Goal: Information Seeking & Learning: Learn about a topic

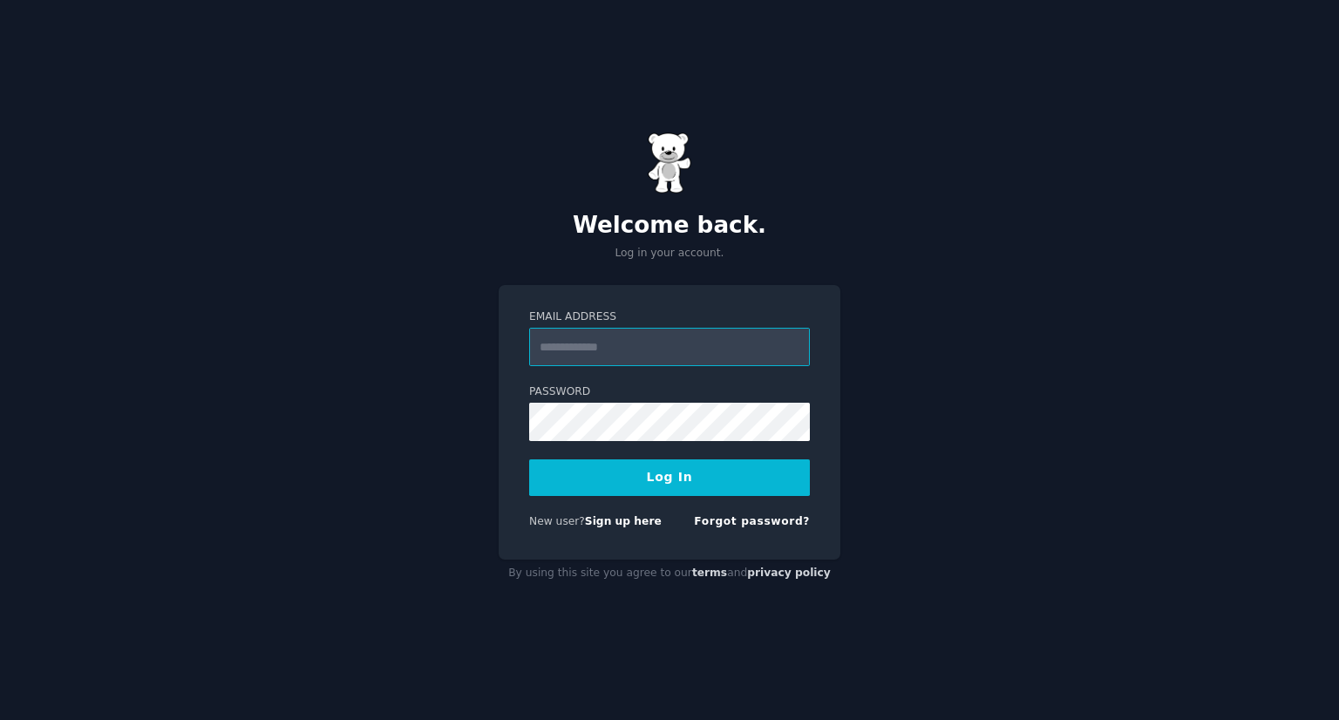
click at [674, 347] on input "Email Address" at bounding box center [669, 347] width 281 height 38
type input "**********"
click at [360, 494] on div "**********" at bounding box center [669, 360] width 1339 height 720
click at [529, 459] on button "Log In" at bounding box center [669, 477] width 281 height 37
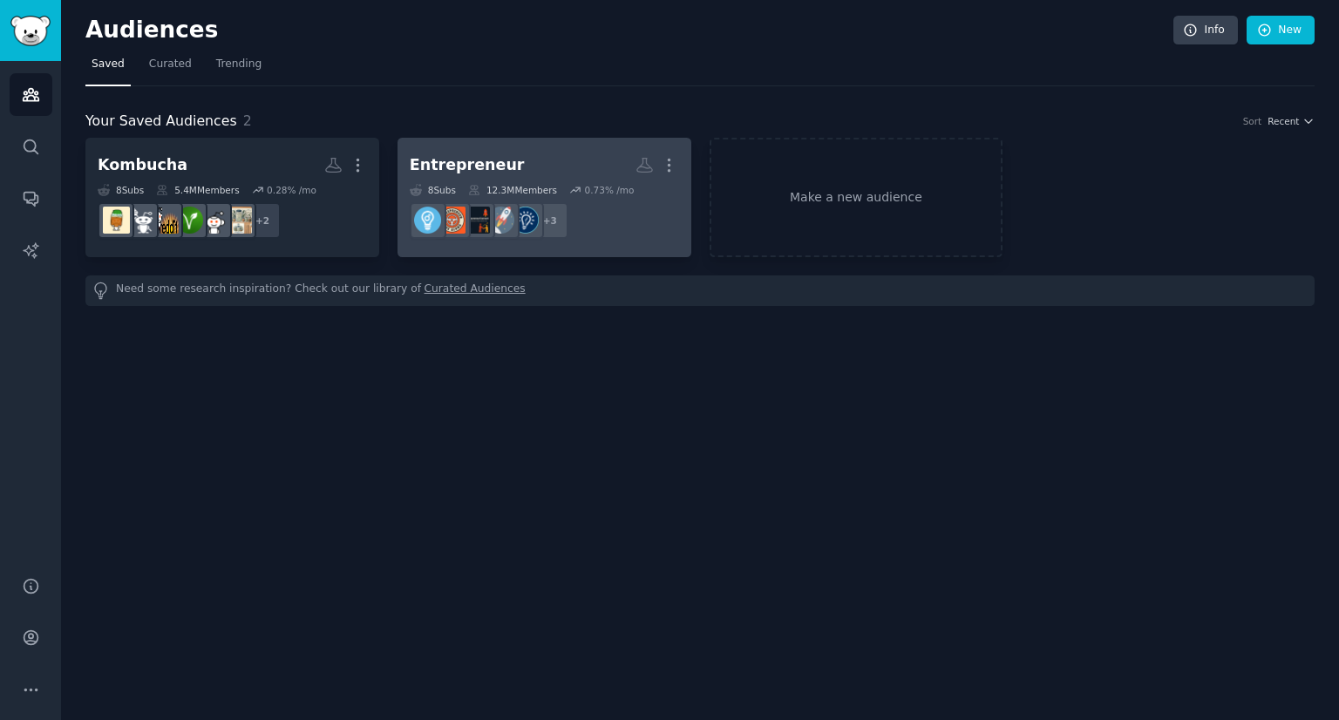
click at [516, 168] on h2 "Entrepreneur More" at bounding box center [544, 165] width 269 height 31
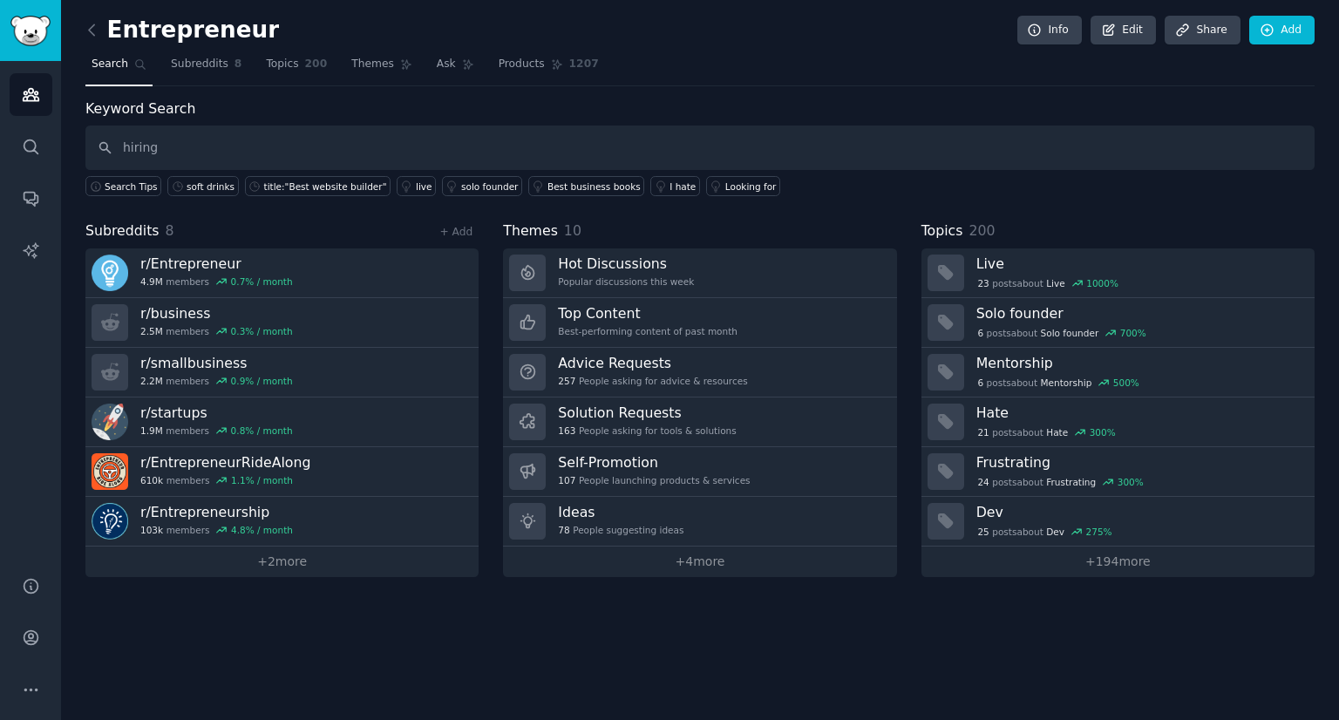
type input "hiring"
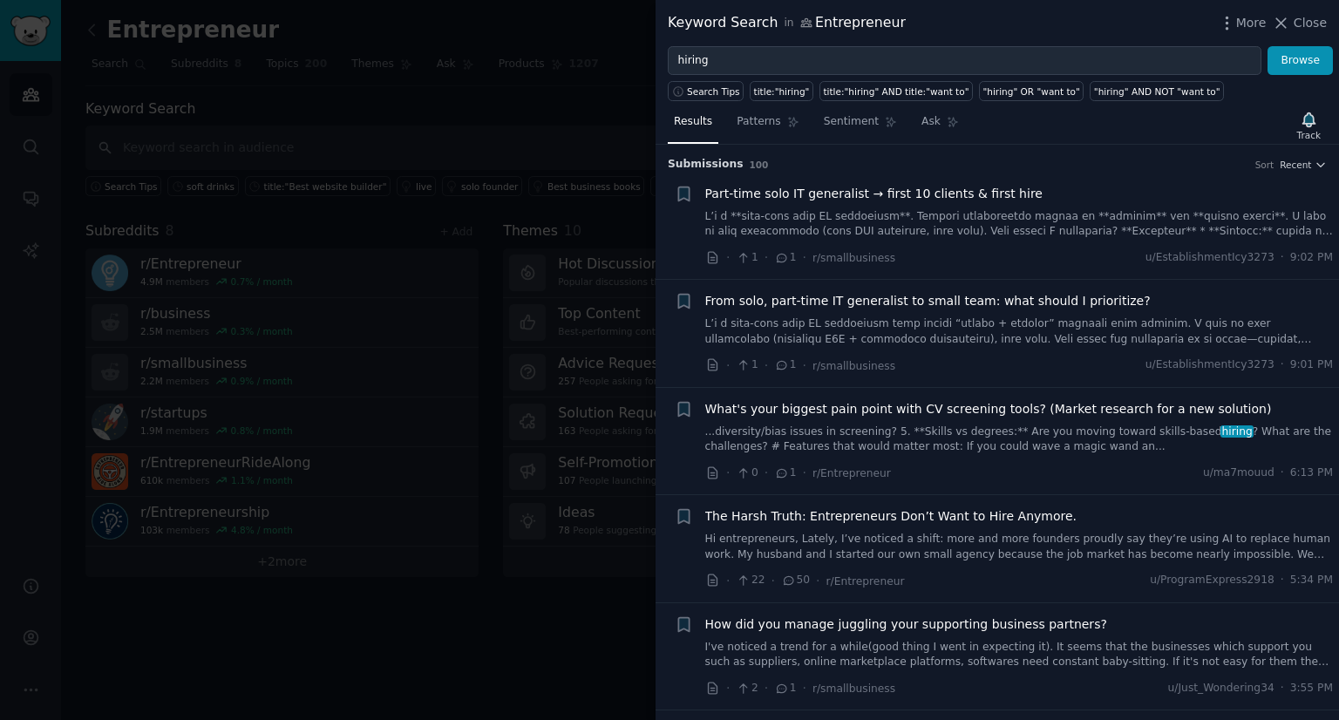
click at [1086, 550] on link "Hi entrepreneurs, Lately, I’ve noticed a shift: more and more founders proudly …" at bounding box center [1019, 547] width 629 height 31
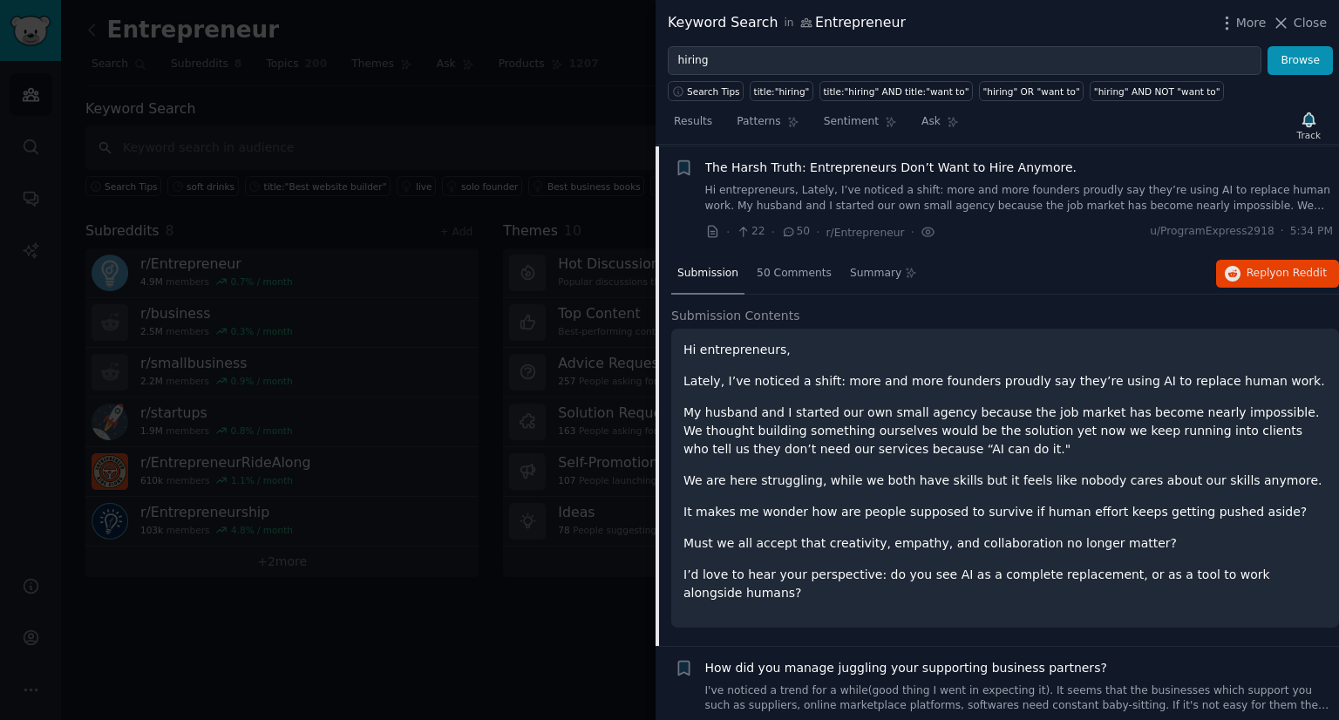
scroll to position [350, 0]
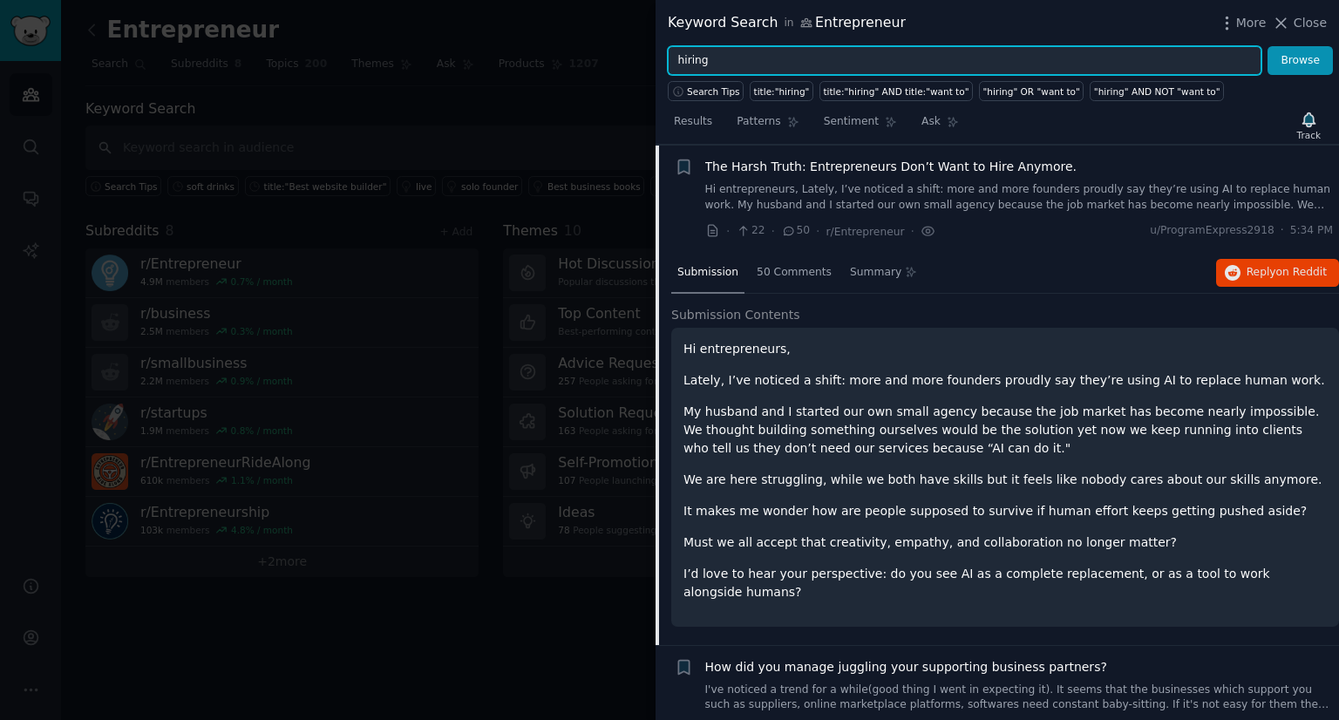
click at [740, 53] on input "hiring" at bounding box center [965, 61] width 594 height 30
drag, startPoint x: 740, startPoint y: 53, endPoint x: 669, endPoint y: 54, distance: 71.5
click at [669, 54] on input "hiring" at bounding box center [965, 61] width 594 height 30
type input "operations manager"
click at [1268, 46] on button "Browse" at bounding box center [1300, 61] width 65 height 30
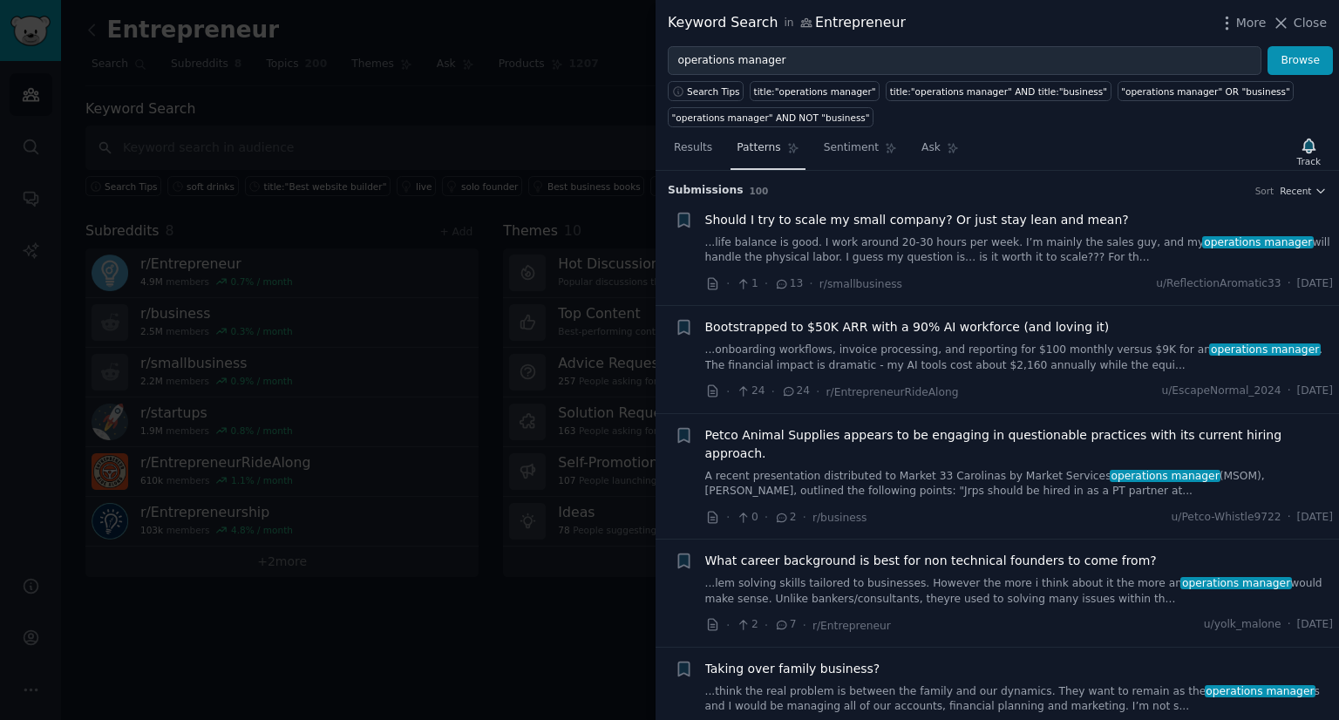
click at [756, 148] on span "Patterns" at bounding box center [759, 148] width 44 height 16
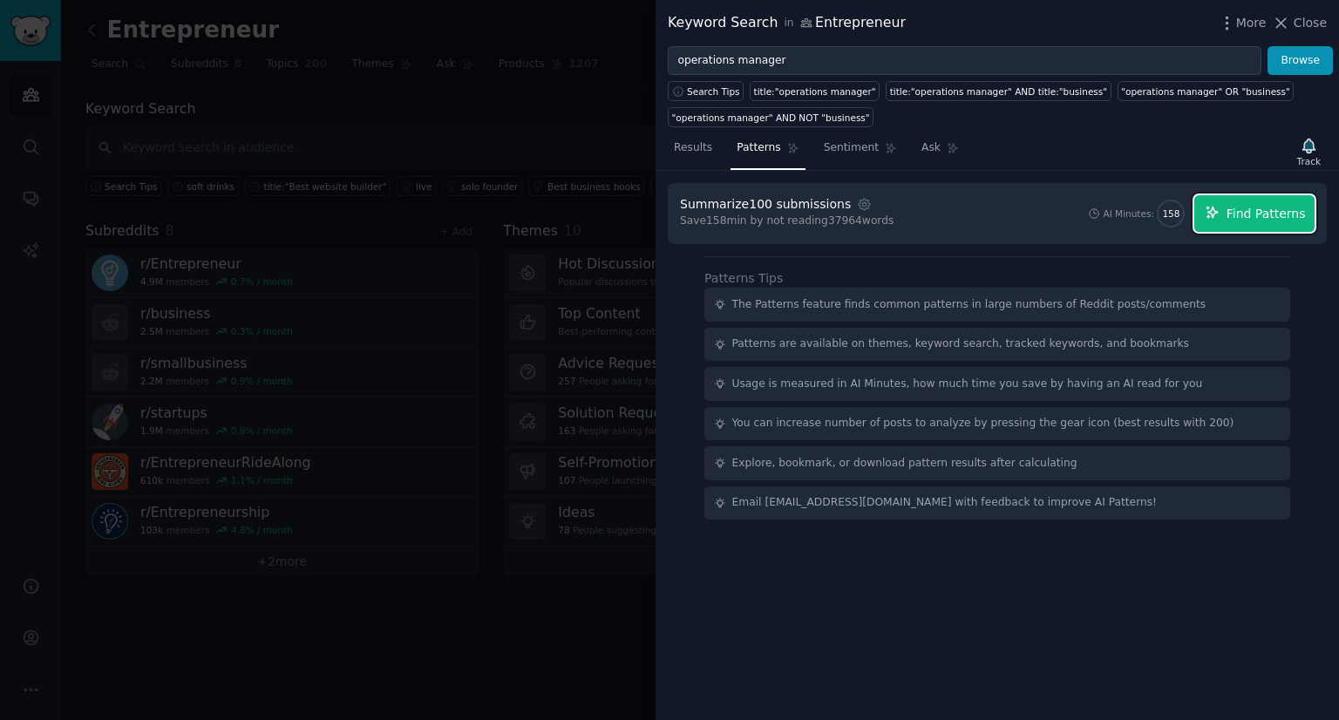
click at [1265, 216] on span "Find Patterns" at bounding box center [1266, 214] width 79 height 18
